Goal: Navigation & Orientation: Find specific page/section

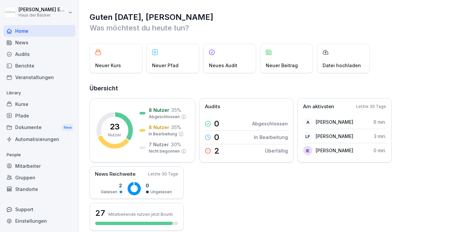
click at [35, 99] on div "Kurse" at bounding box center [39, 104] width 72 height 12
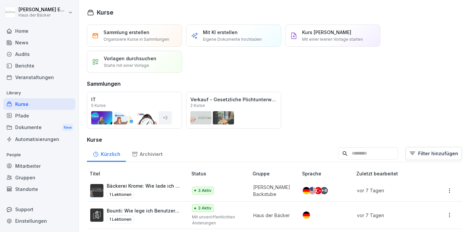
click at [45, 29] on div "Home" at bounding box center [39, 31] width 72 height 12
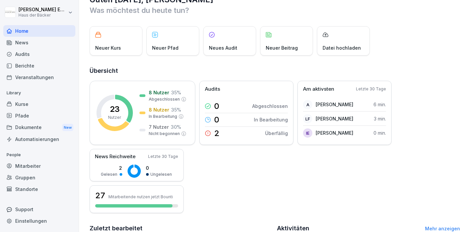
scroll to position [7, 0]
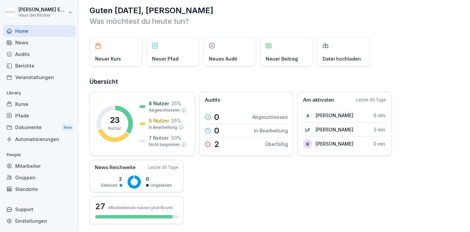
click at [30, 129] on div "Dokumente New" at bounding box center [39, 127] width 72 height 12
